Goal: Transaction & Acquisition: Purchase product/service

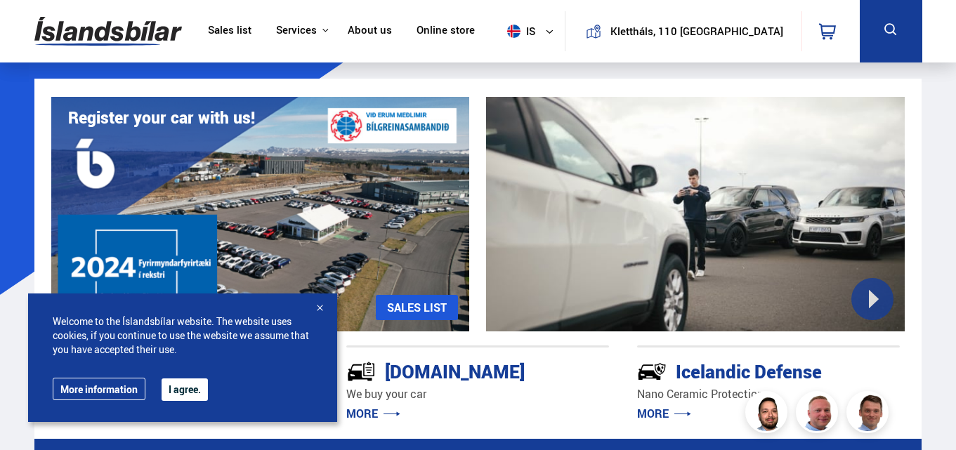
drag, startPoint x: 0, startPoint y: 0, endPoint x: 611, endPoint y: 29, distance: 611.8
click at [554, 29] on icon at bounding box center [549, 31] width 8 height 8
click at [190, 386] on font "I agree." at bounding box center [185, 389] width 32 height 13
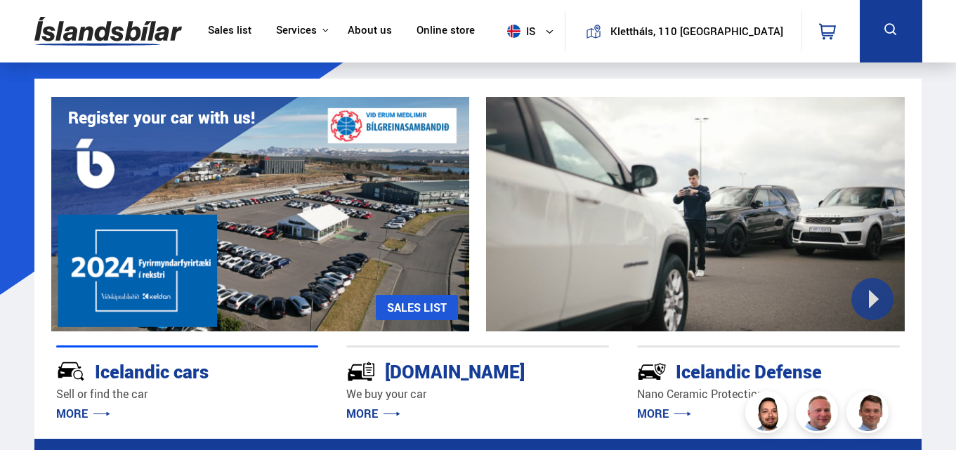
click at [435, 309] on font "SALES LIST" at bounding box center [417, 307] width 60 height 15
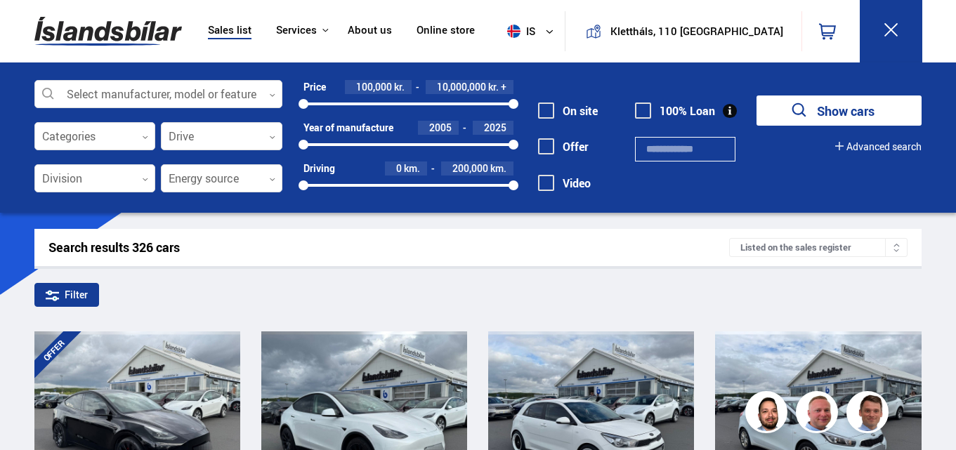
click at [369, 105] on div at bounding box center [408, 104] width 210 height 3
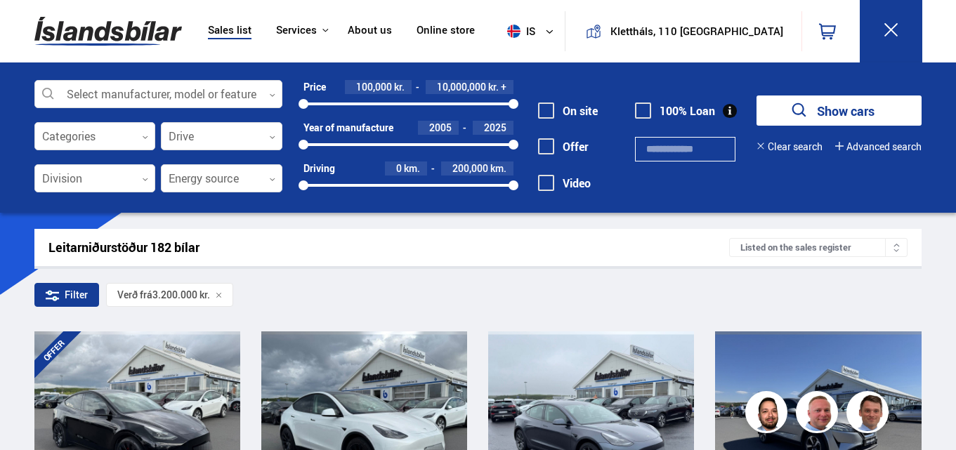
drag, startPoint x: 369, startPoint y: 105, endPoint x: 301, endPoint y: 104, distance: 68.8
click at [286, 107] on div "Price 100,000 kr. 10,000,000 kr. + 100000 10000000 Year of manufacture 2005 202…" at bounding box center [397, 141] width 231 height 122
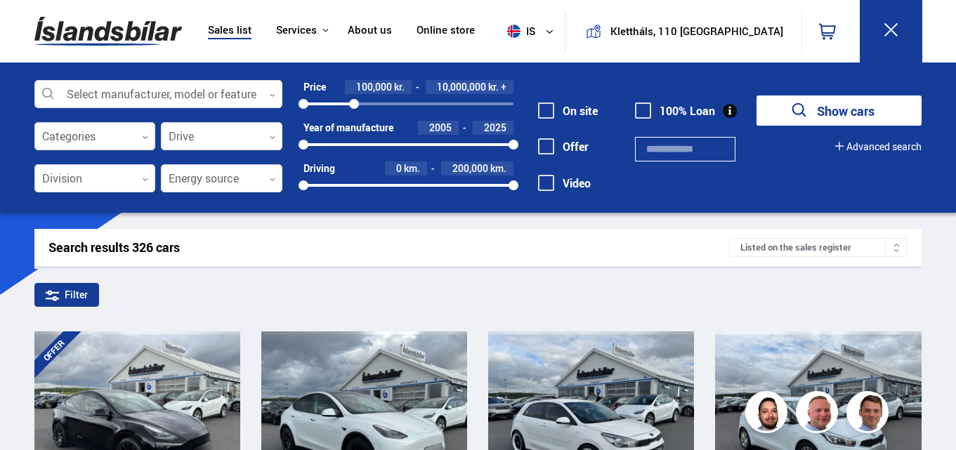
drag, startPoint x: 513, startPoint y: 105, endPoint x: 354, endPoint y: 103, distance: 158.8
click at [354, 103] on div at bounding box center [354, 104] width 10 height 10
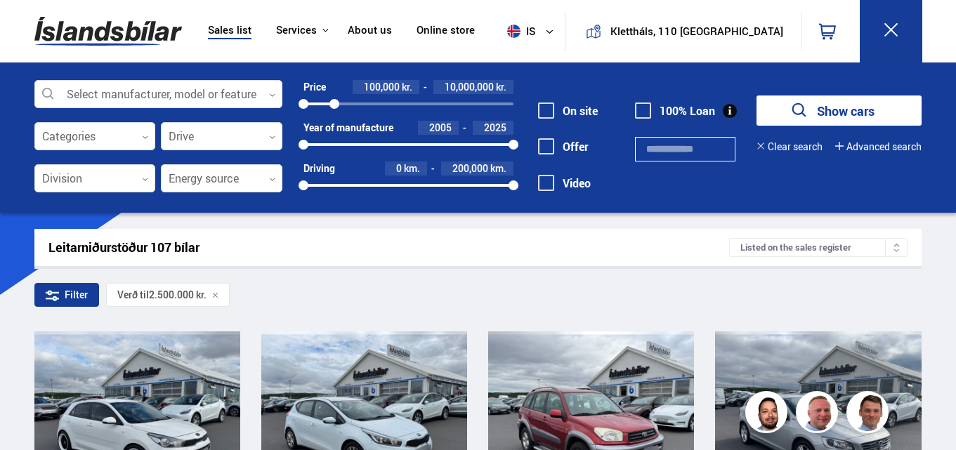
drag, startPoint x: 354, startPoint y: 103, endPoint x: 334, endPoint y: 103, distance: 19.7
click at [334, 103] on div at bounding box center [334, 104] width 10 height 10
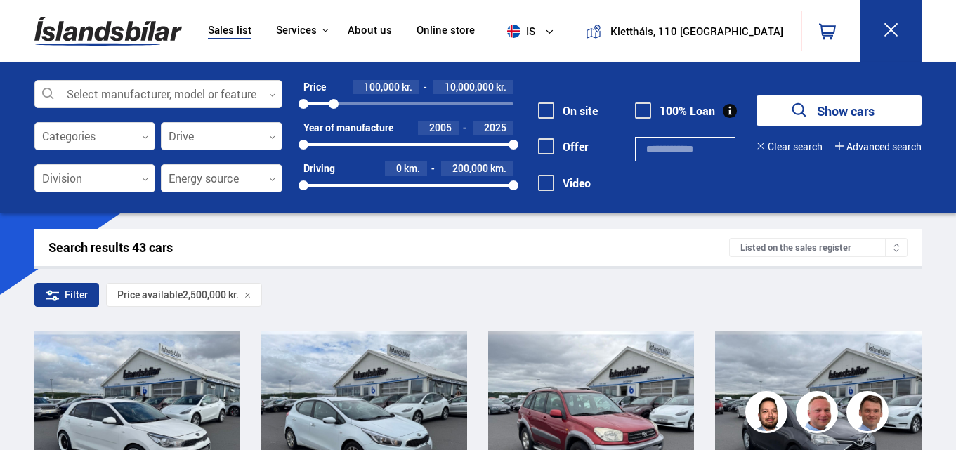
click at [810, 111] on button "Show cars" at bounding box center [839, 111] width 165 height 30
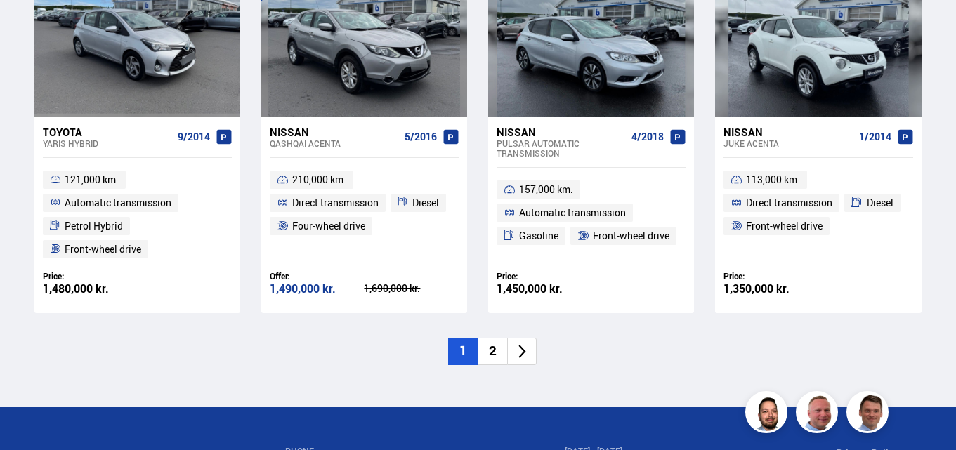
scroll to position [2318, 0]
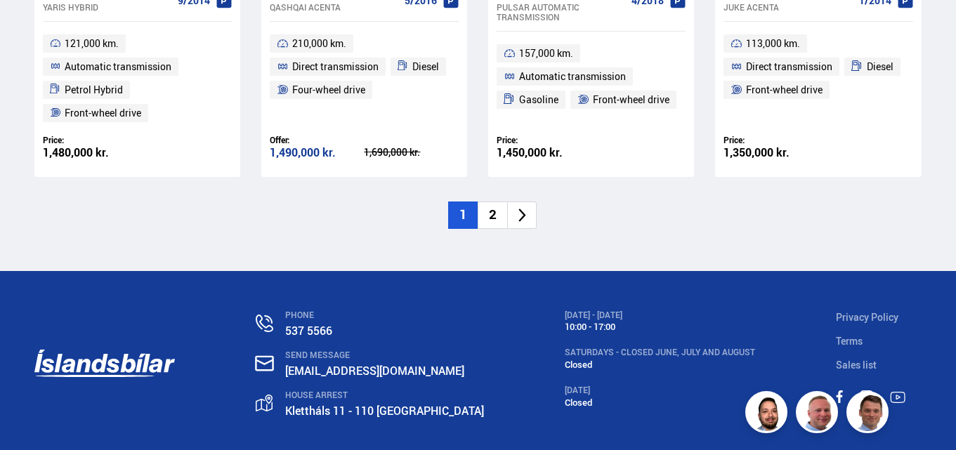
click at [504, 218] on li "2" at bounding box center [493, 215] width 30 height 27
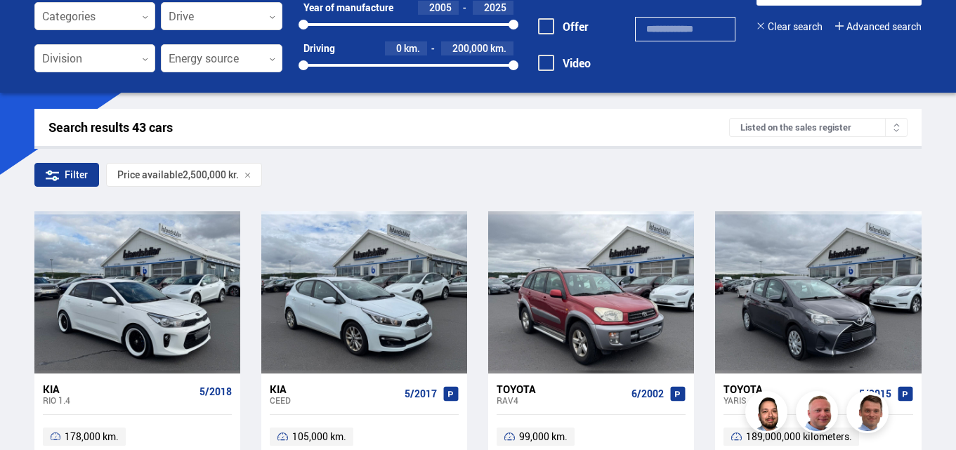
scroll to position [8, 0]
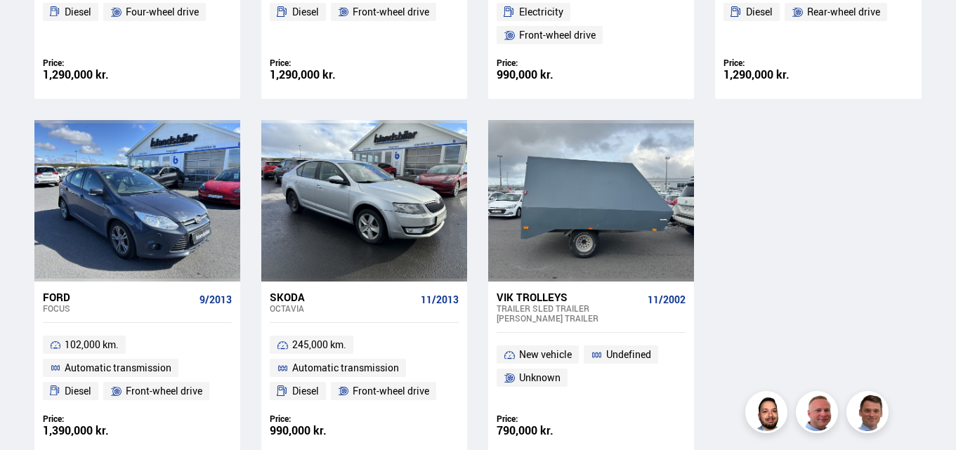
scroll to position [1826, 0]
